Goal: Navigation & Orientation: Go to known website

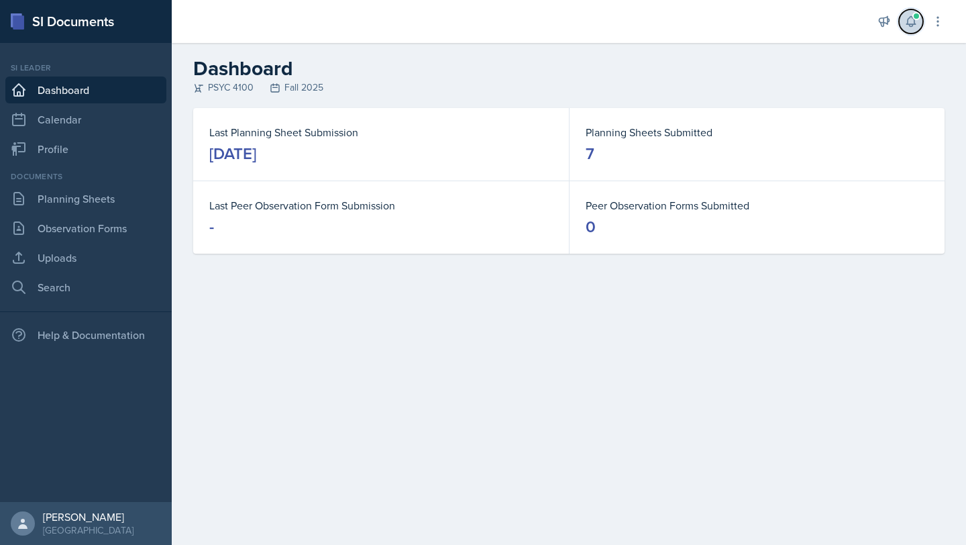
click at [918, 18] on span at bounding box center [916, 16] width 8 height 8
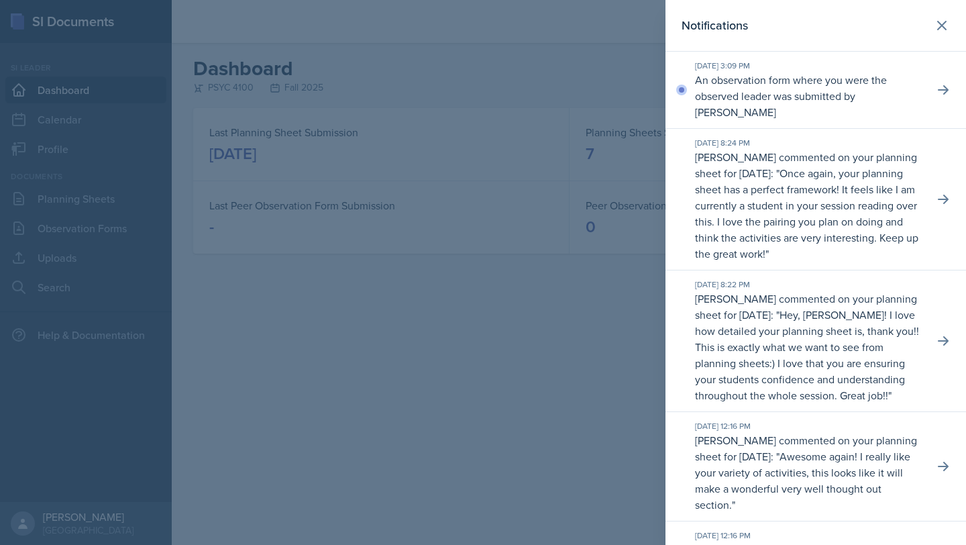
click at [879, 71] on div "[DATE] 3:09 PM" at bounding box center [809, 66] width 228 height 12
click at [938, 83] on icon at bounding box center [942, 89] width 13 height 13
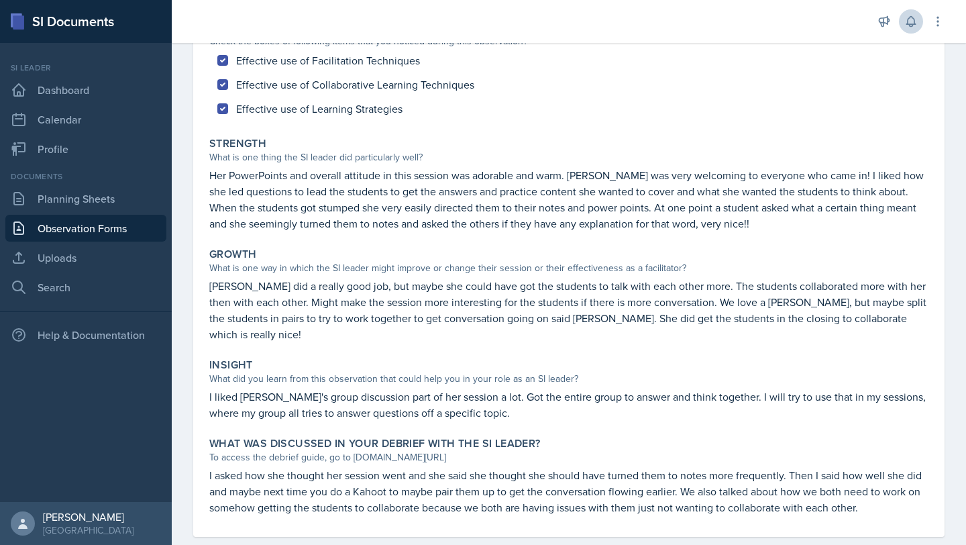
scroll to position [162, 0]
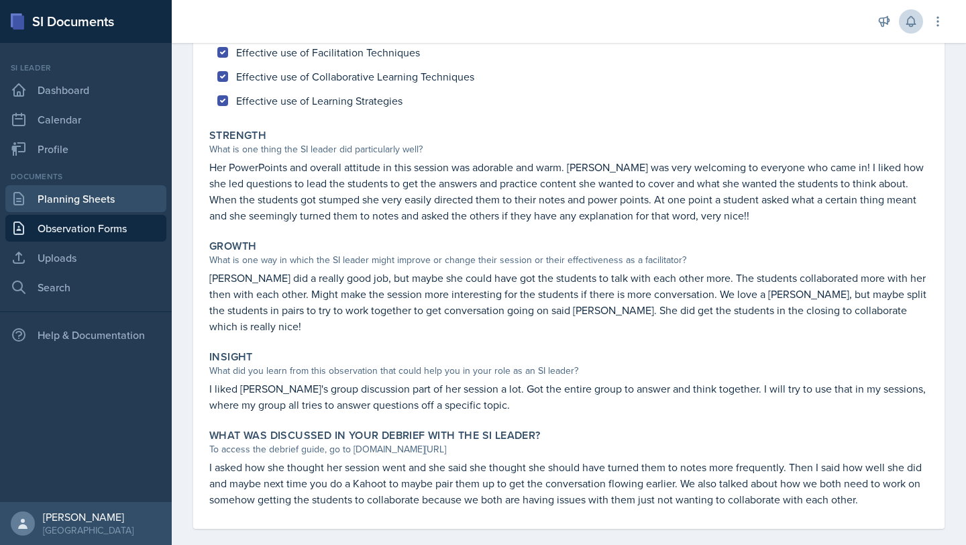
click at [76, 199] on link "Planning Sheets" at bounding box center [85, 198] width 161 height 27
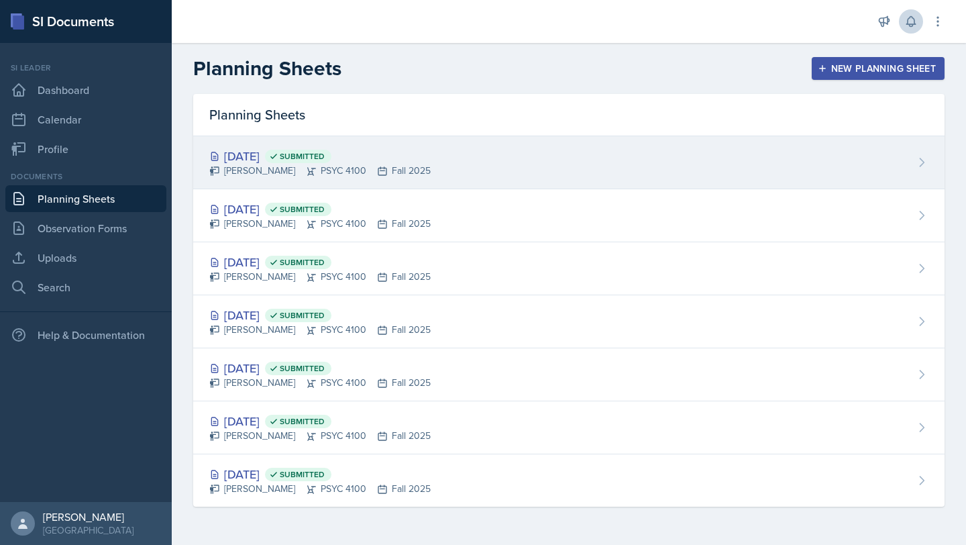
click at [306, 171] on div "[PERSON_NAME] PSYC 4100 Fall 2025" at bounding box center [319, 171] width 221 height 14
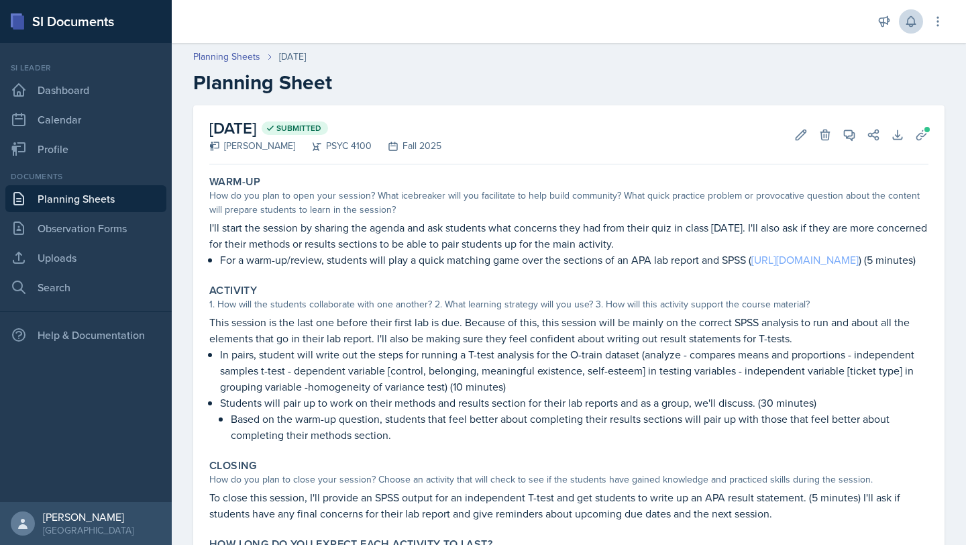
click at [751, 267] on link "[URL][DOMAIN_NAME]" at bounding box center [804, 259] width 107 height 15
